Goal: Information Seeking & Learning: Understand process/instructions

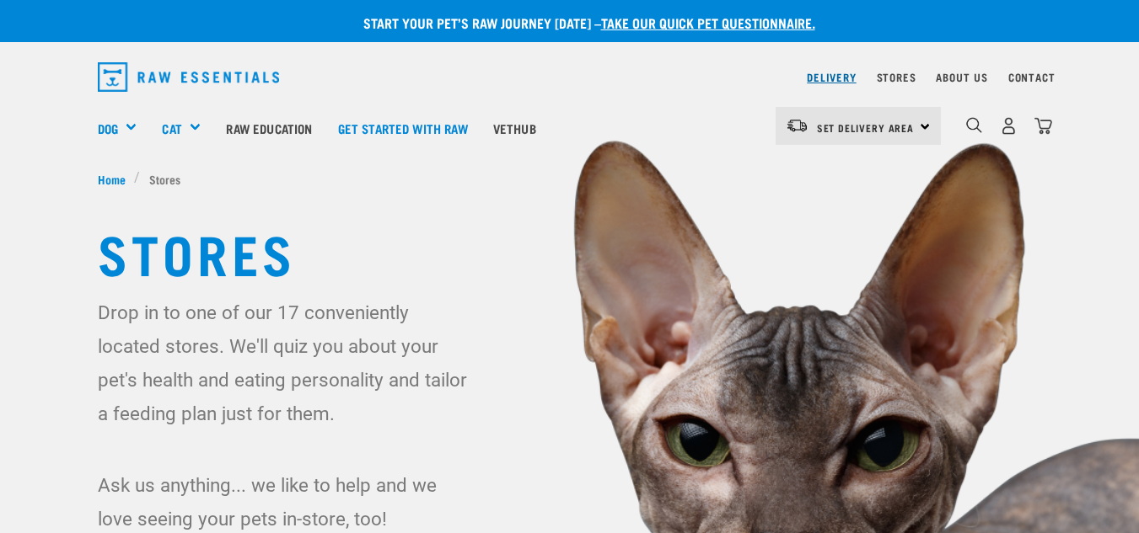
click at [818, 75] on link "Delivery" at bounding box center [831, 77] width 49 height 6
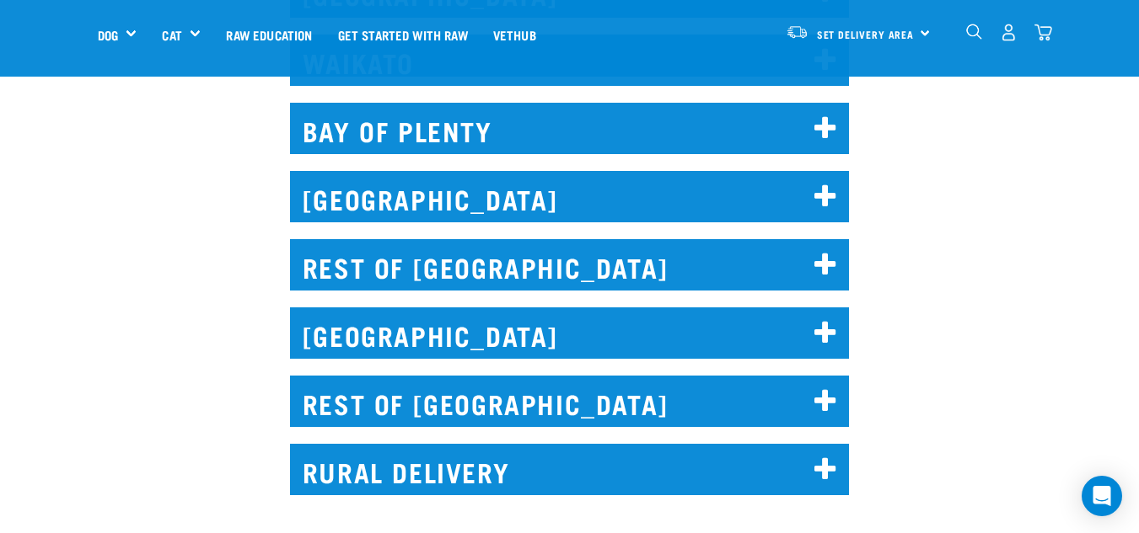
scroll to position [1045, 0]
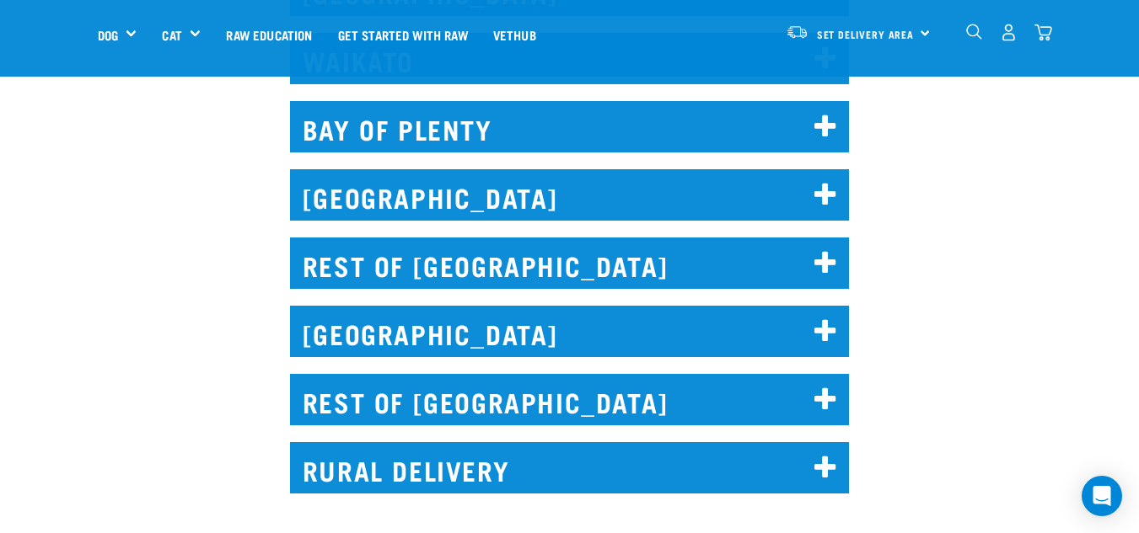
click at [829, 182] on icon at bounding box center [825, 195] width 23 height 27
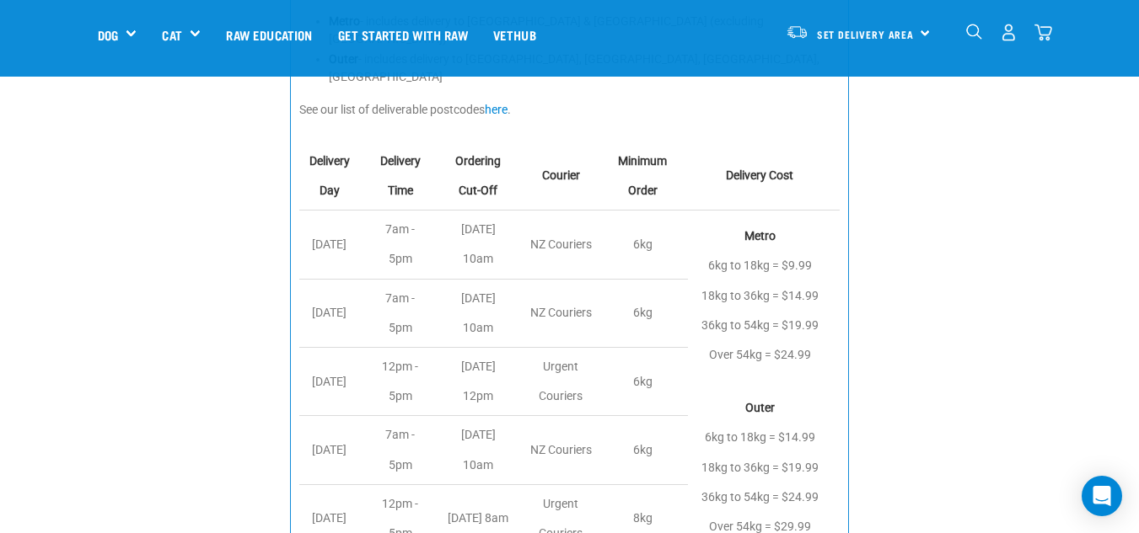
scroll to position [1281, 0]
